Goal: Entertainment & Leisure: Consume media (video, audio)

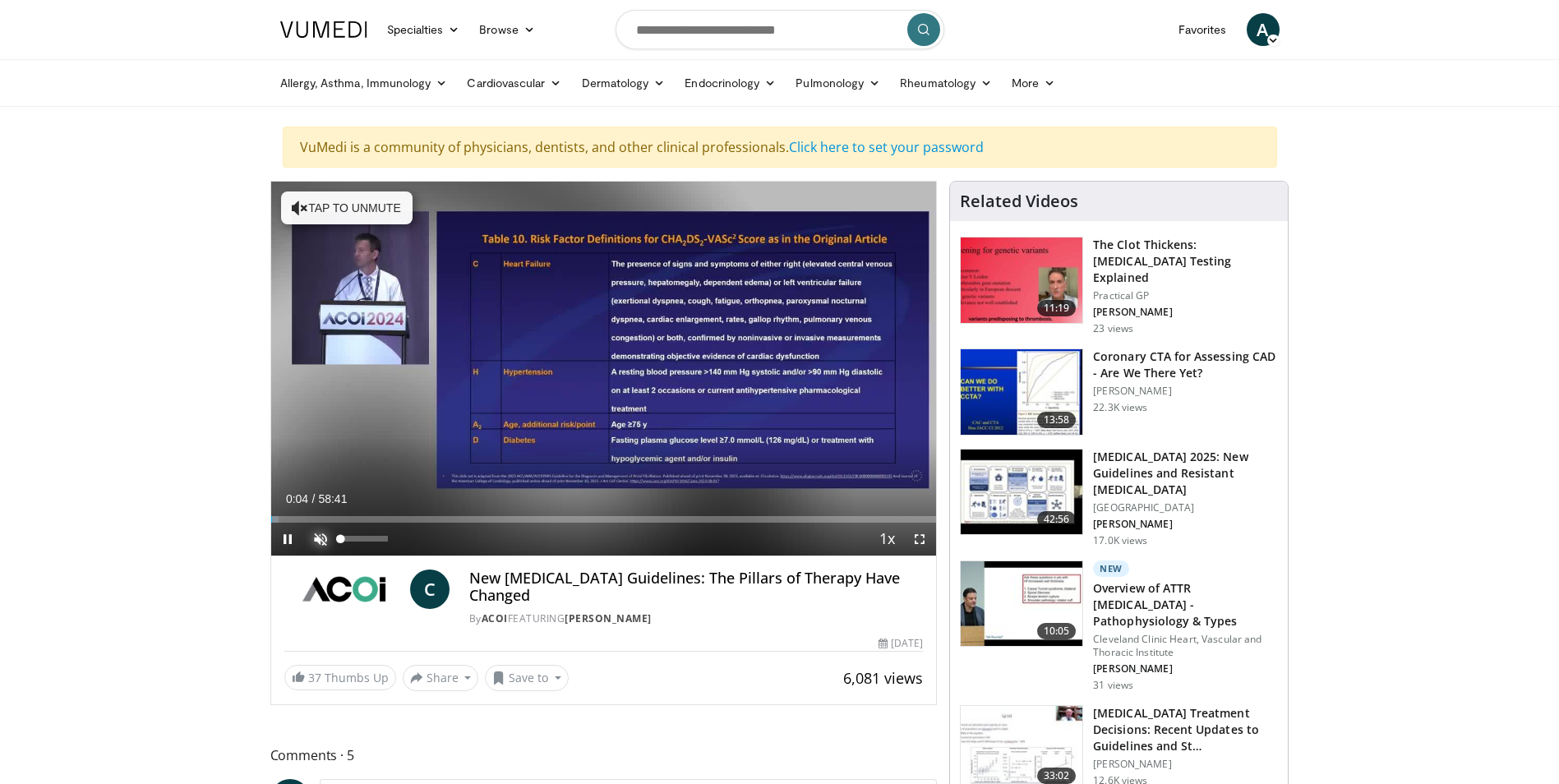
click at [309, 538] on span "Video Player" at bounding box center [321, 539] width 33 height 33
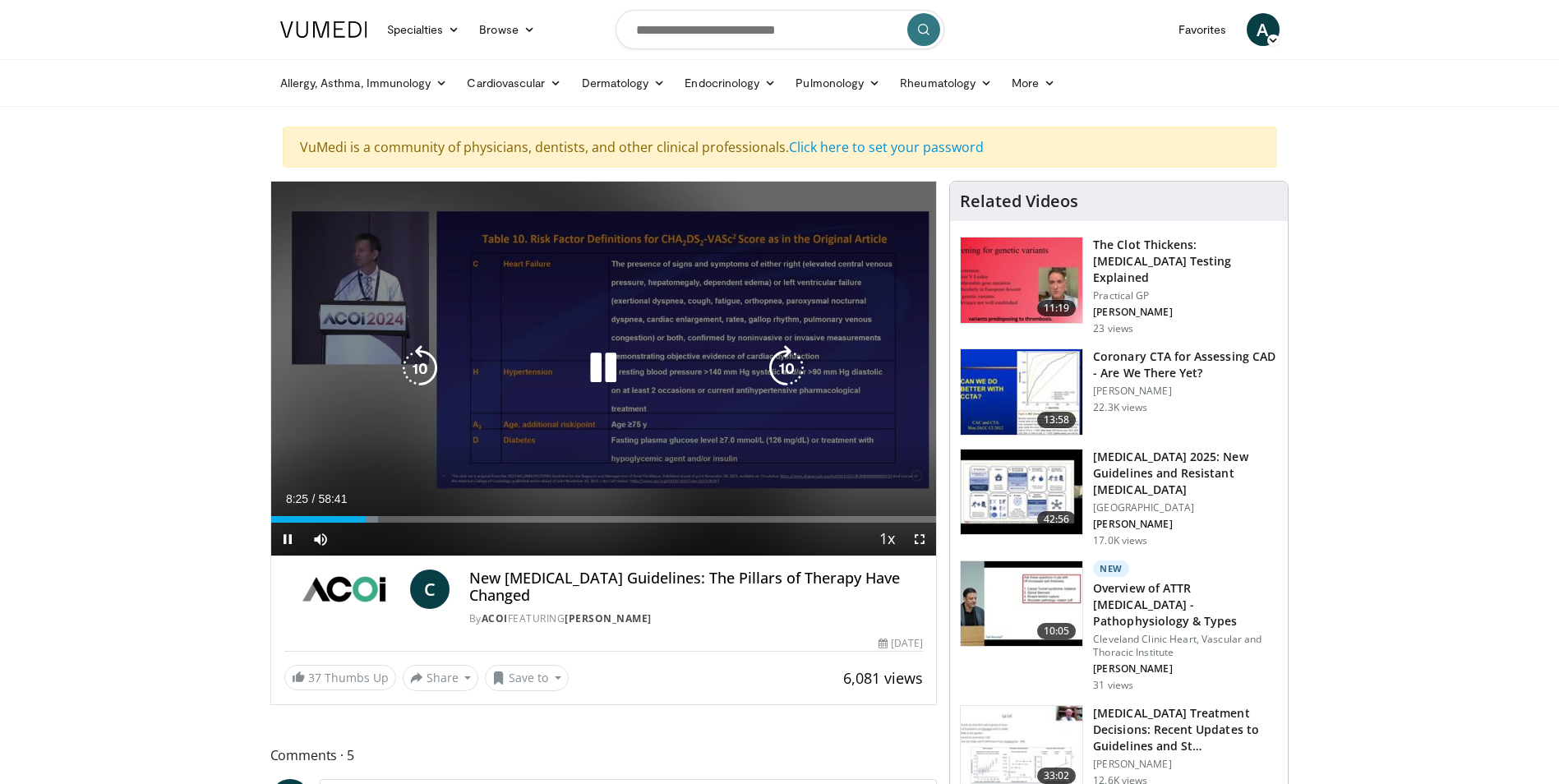
click at [615, 370] on icon "Video Player" at bounding box center [602, 368] width 46 height 46
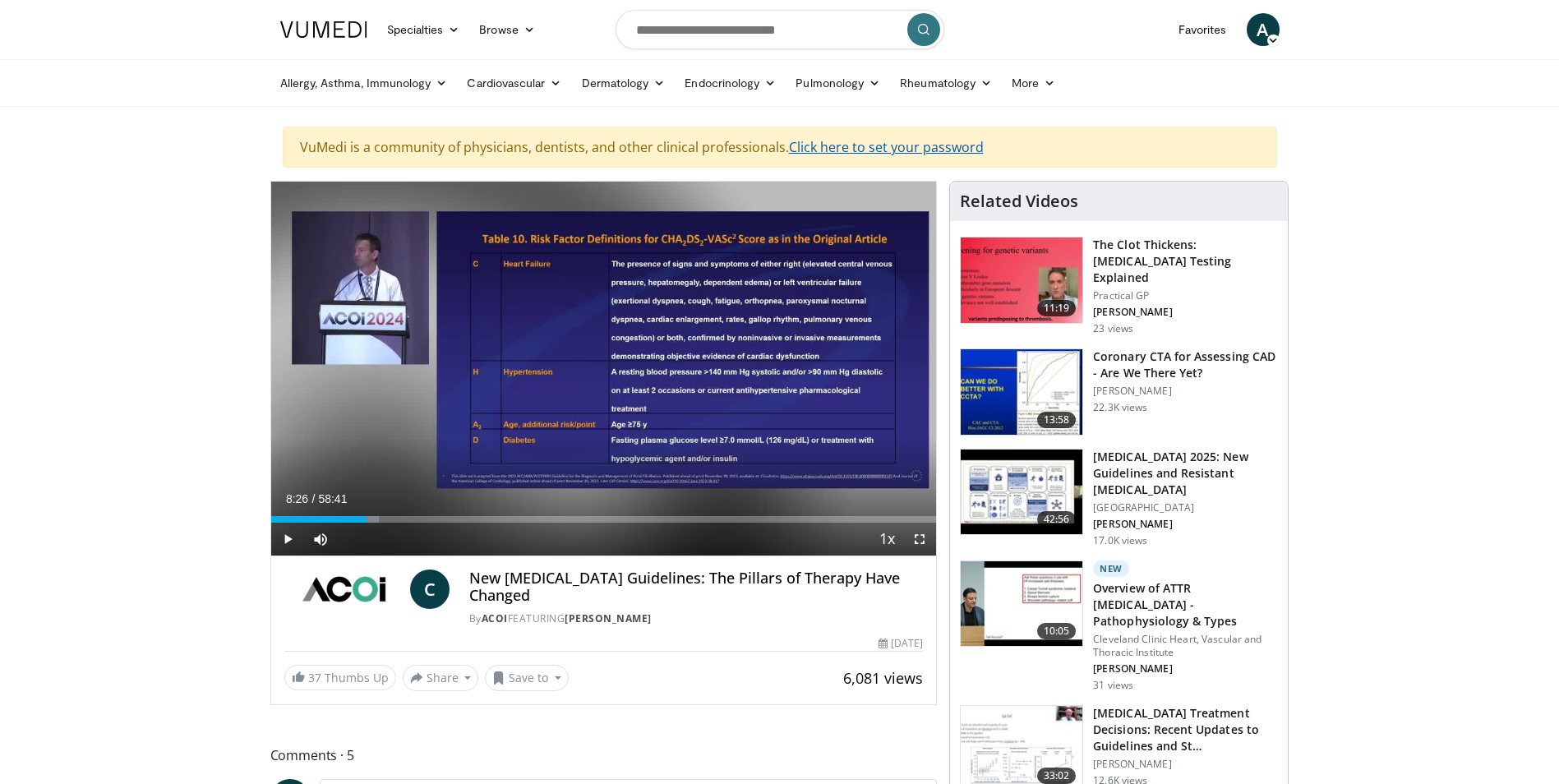
click at [840, 151] on link "Click here to set your password" at bounding box center [887, 147] width 195 height 18
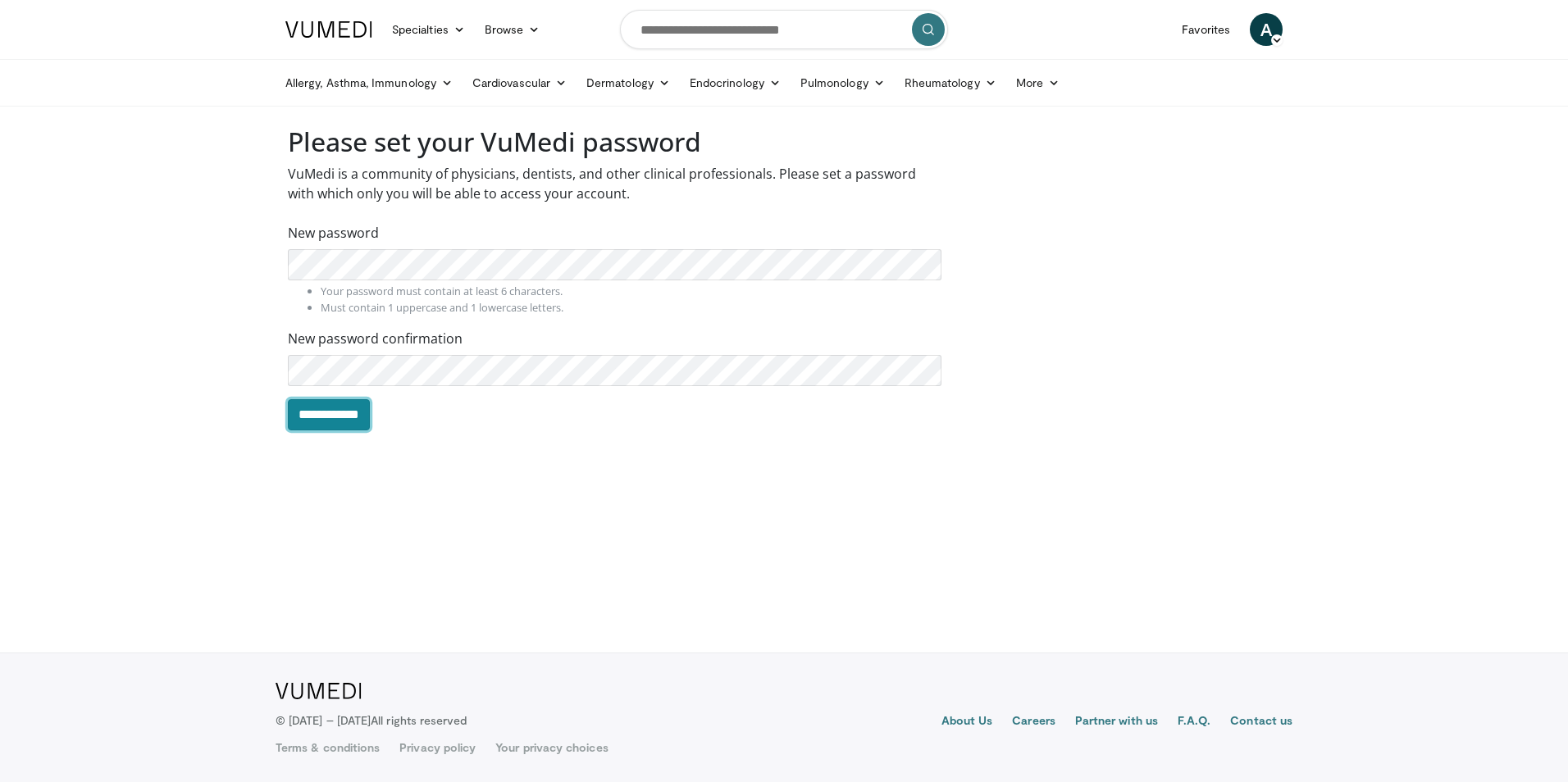
click at [333, 412] on input "**********" at bounding box center [328, 414] width 82 height 32
